Goal: Task Accomplishment & Management: Use online tool/utility

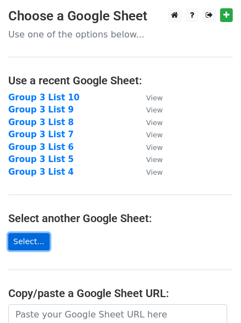
click at [25, 239] on link "Select..." at bounding box center [28, 241] width 41 height 17
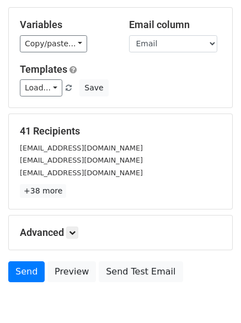
scroll to position [105, 0]
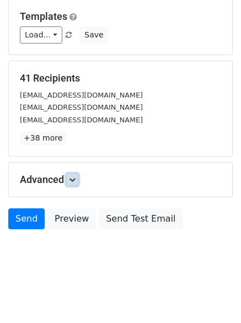
click at [74, 182] on icon at bounding box center [72, 179] width 7 height 7
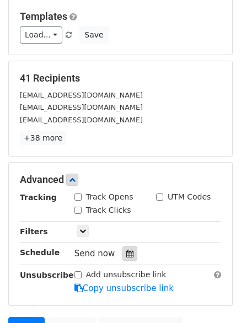
click at [126, 254] on icon at bounding box center [129, 254] width 7 height 8
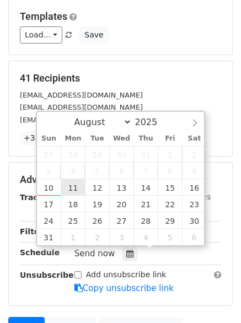
type input "2025-08-11 12:00"
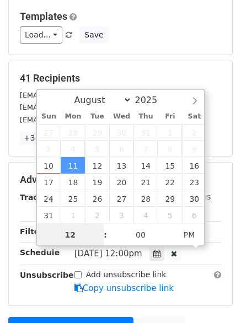
scroll to position [1, 0]
type input "06"
type input "2025-08-11 18:00"
click at [100, 229] on span at bounding box center [100, 228] width 8 height 11
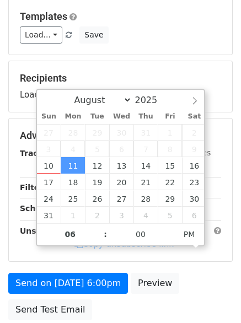
click at [236, 251] on main "New Campaign Daily emails left: 50 Google Sheet: Group 3 List 11 Variables Copy…" at bounding box center [120, 114] width 241 height 423
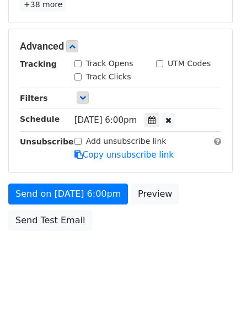
scroll to position [240, 0]
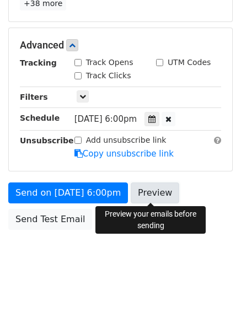
click at [144, 188] on link "Preview" at bounding box center [155, 192] width 48 height 21
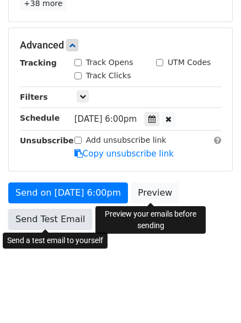
click at [25, 214] on link "Send Test Email" at bounding box center [50, 219] width 84 height 21
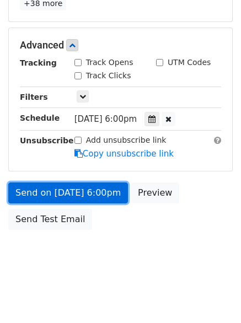
click at [53, 189] on link "Send on Aug 11 at 6:00pm" at bounding box center [68, 192] width 120 height 21
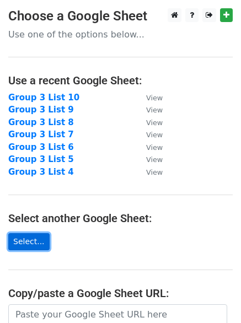
click at [26, 238] on link "Select..." at bounding box center [28, 241] width 41 height 17
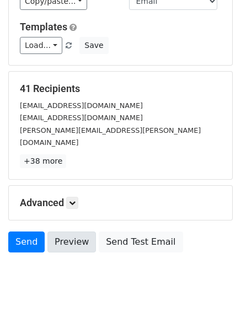
scroll to position [105, 0]
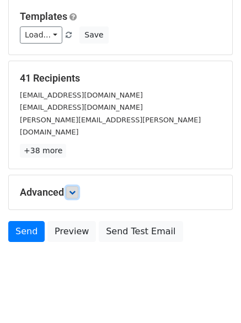
click at [75, 189] on icon at bounding box center [72, 192] width 7 height 7
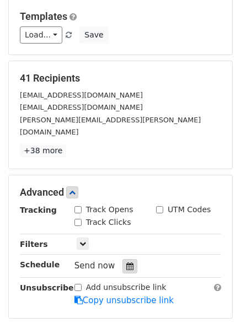
click at [123, 259] on div at bounding box center [129, 266] width 15 height 14
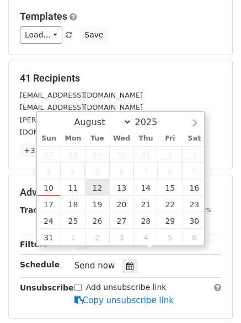
type input "2025-08-12 12:00"
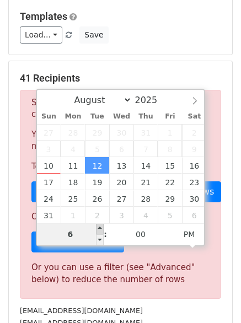
type input "06"
type input "2025-08-12 18:00"
click at [100, 224] on span at bounding box center [100, 228] width 8 height 11
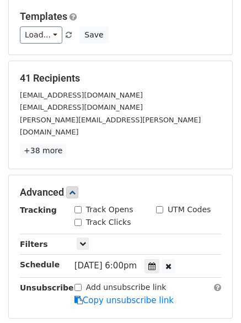
click at [240, 264] on main "New Campaign Daily emails left: 50 Google Sheet: Group 3 List 12 Variables Copy…" at bounding box center [120, 142] width 241 height 479
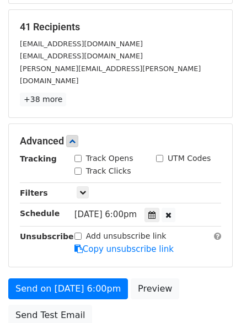
scroll to position [215, 0]
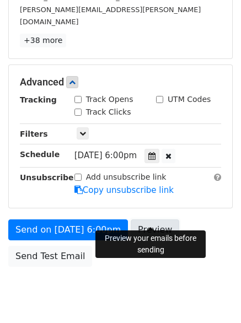
click at [143, 219] on link "Preview" at bounding box center [155, 229] width 48 height 21
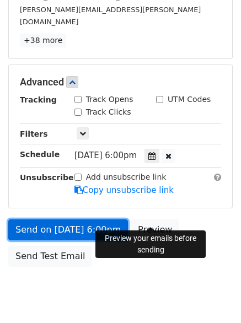
click at [50, 219] on link "Send on Aug 12 at 6:00pm" at bounding box center [68, 229] width 120 height 21
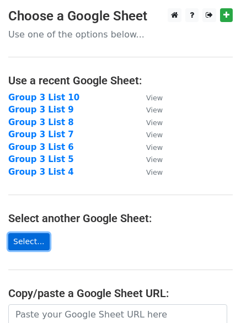
click at [28, 242] on link "Select..." at bounding box center [28, 241] width 41 height 17
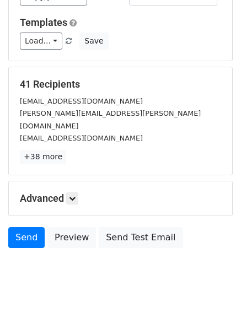
scroll to position [105, 0]
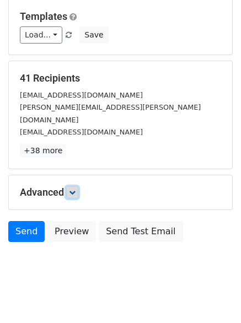
click at [76, 186] on link at bounding box center [72, 192] width 12 height 12
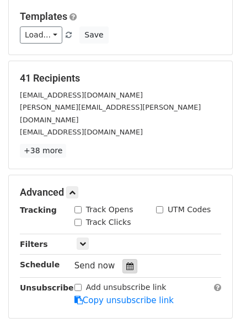
click at [124, 259] on div at bounding box center [129, 266] width 15 height 14
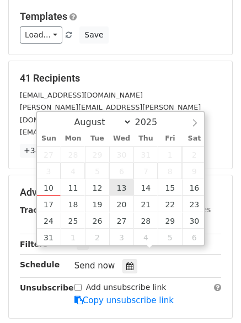
type input "2025-08-13 12:00"
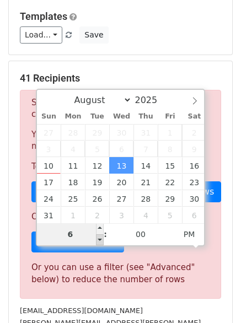
type input "06"
type input "2025-08-13 18:00"
click at [99, 238] on span at bounding box center [100, 239] width 8 height 11
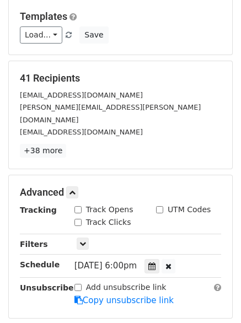
click at [237, 244] on main "New Campaign Daily emails left: 50 Google Sheet: Group 3 List 13 Variables Copy…" at bounding box center [120, 142] width 241 height 479
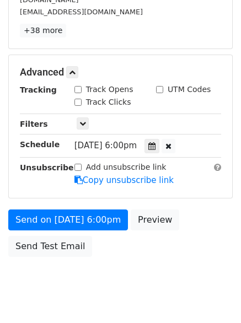
scroll to position [240, 0]
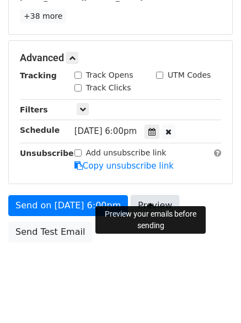
click at [142, 195] on link "Preview" at bounding box center [155, 205] width 48 height 21
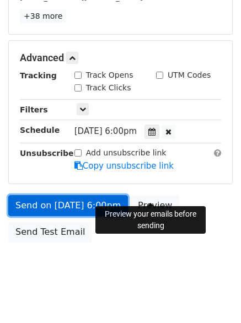
click at [20, 196] on link "Send on Aug 13 at 6:00pm" at bounding box center [68, 205] width 120 height 21
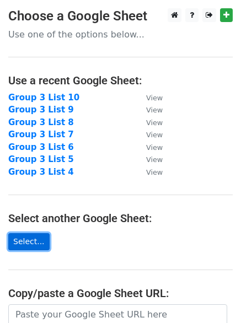
click at [20, 242] on link "Select..." at bounding box center [28, 241] width 41 height 17
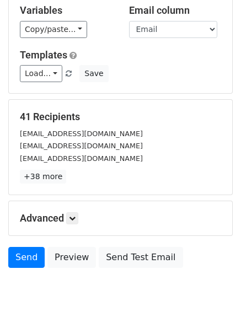
scroll to position [105, 0]
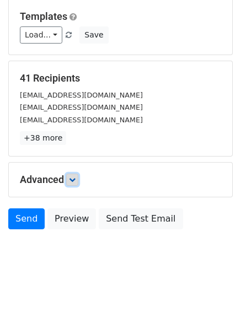
click at [75, 180] on icon at bounding box center [72, 179] width 7 height 7
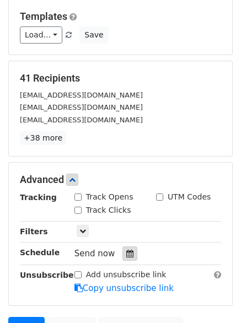
click at [123, 258] on div at bounding box center [129, 253] width 15 height 14
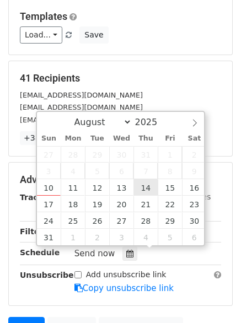
type input "2025-08-14 12:00"
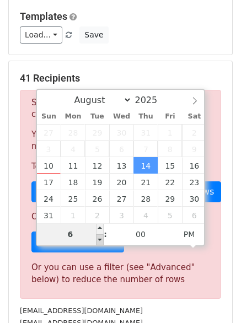
type input "06"
type input "2025-08-14 18:00"
click at [98, 242] on span at bounding box center [100, 239] width 8 height 11
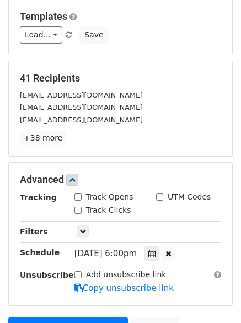
click at [236, 246] on main "New Campaign Daily emails left: 50 Google Sheet: Group 3 List 14 Variables Copy…" at bounding box center [120, 136] width 241 height 467
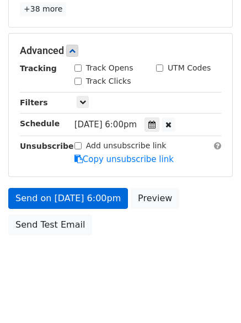
scroll to position [240, 0]
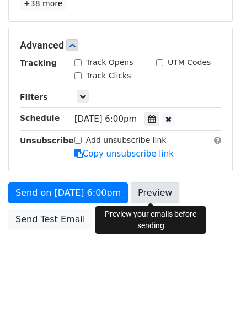
click at [143, 194] on link "Preview" at bounding box center [155, 192] width 48 height 21
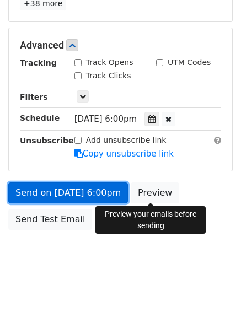
click at [59, 198] on link "Send on Aug 14 at 6:00pm" at bounding box center [68, 192] width 120 height 21
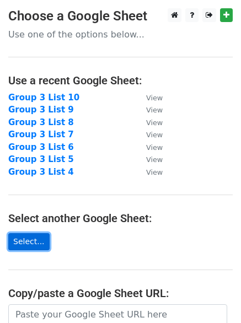
click at [19, 239] on link "Select..." at bounding box center [28, 241] width 41 height 17
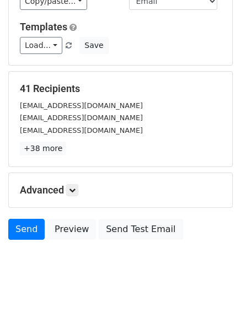
scroll to position [105, 0]
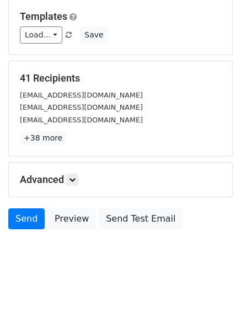
click at [77, 186] on h5 "Advanced" at bounding box center [120, 180] width 201 height 12
click at [75, 181] on icon at bounding box center [72, 179] width 7 height 7
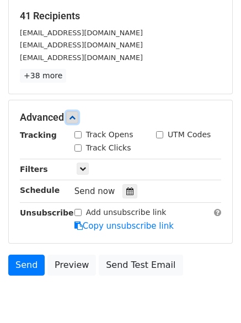
scroll to position [213, 0]
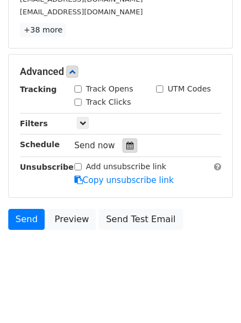
click at [122, 146] on div at bounding box center [129, 145] width 15 height 14
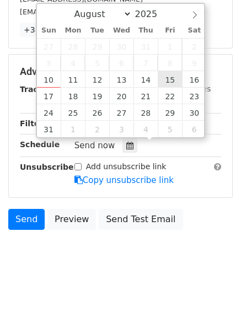
type input "[DATE] 12:00"
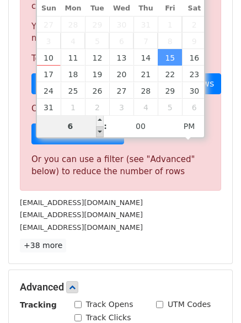
type input "06"
type input "[DATE] 18:00"
click at [98, 131] on span at bounding box center [100, 131] width 8 height 11
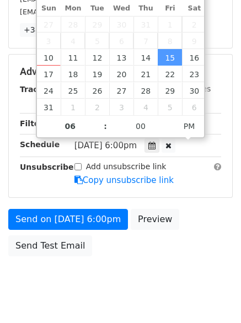
click at [226, 236] on div "Send on [DATE] 6:00pm Preview Send Test Email" at bounding box center [120, 235] width 241 height 53
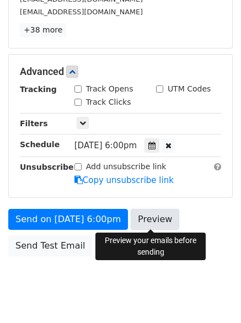
click at [147, 215] on link "Preview" at bounding box center [155, 219] width 48 height 21
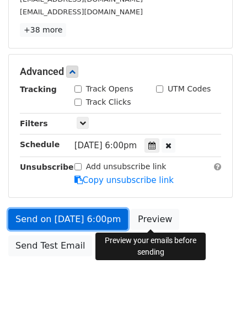
click at [37, 220] on link "Send on [DATE] 6:00pm" at bounding box center [68, 219] width 120 height 21
